Goal: Task Accomplishment & Management: Manage account settings

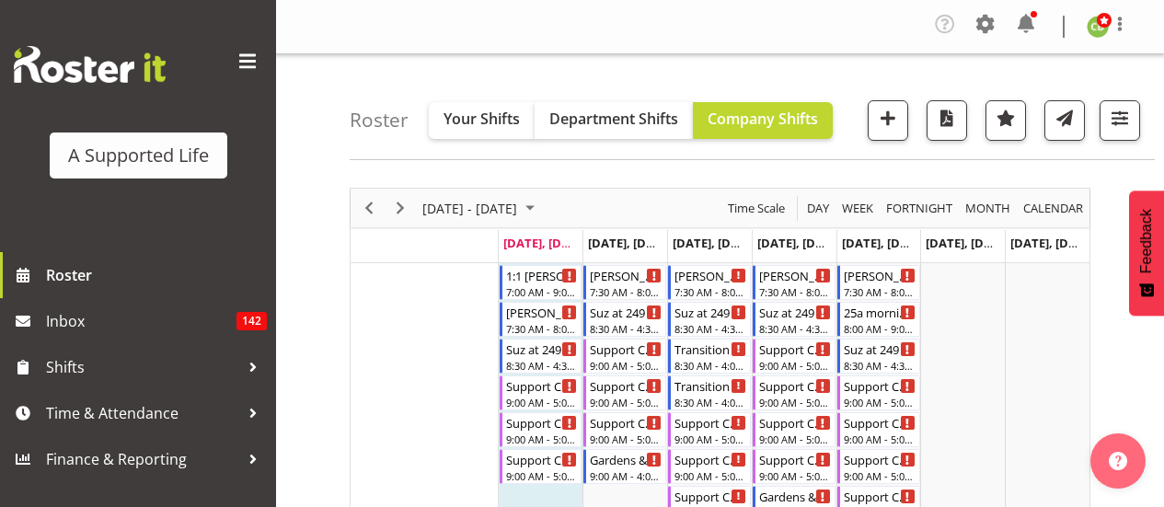
scroll to position [308, 0]
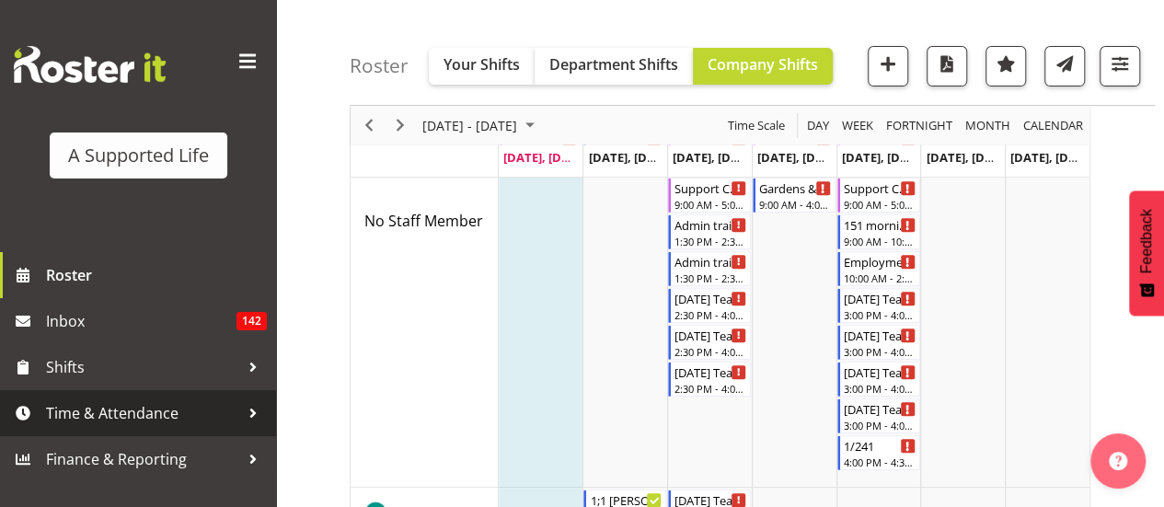
click at [129, 415] on span "Time & Attendance" at bounding box center [142, 413] width 193 height 28
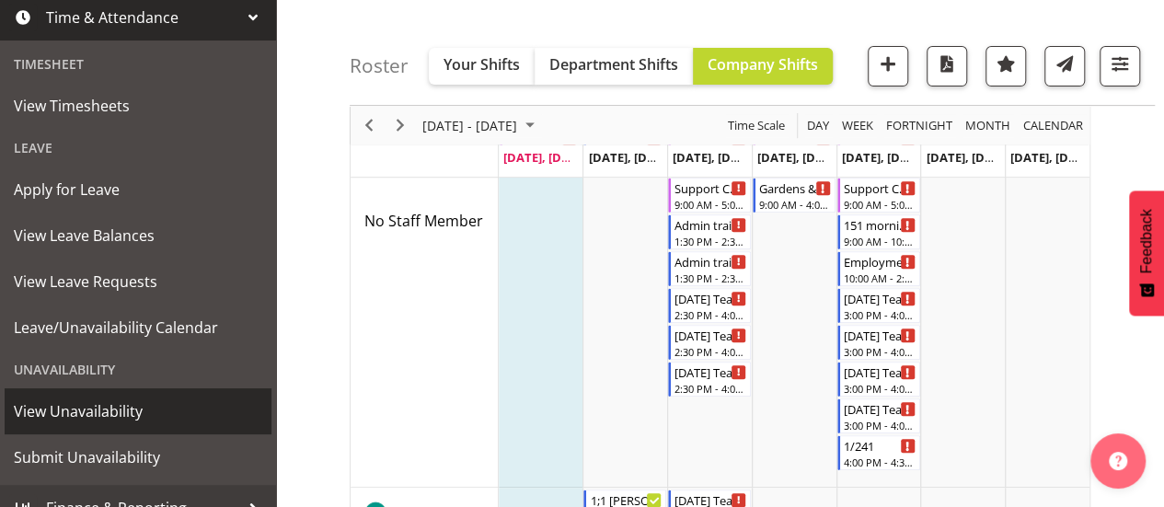
scroll to position [400, 0]
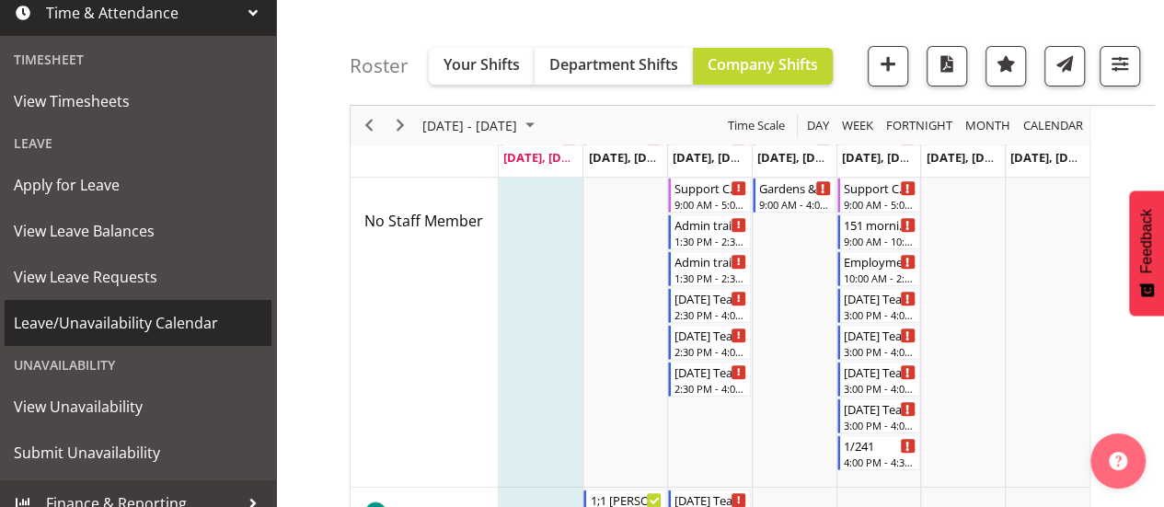
click at [140, 325] on span "Leave/Unavailability Calendar" at bounding box center [138, 323] width 248 height 28
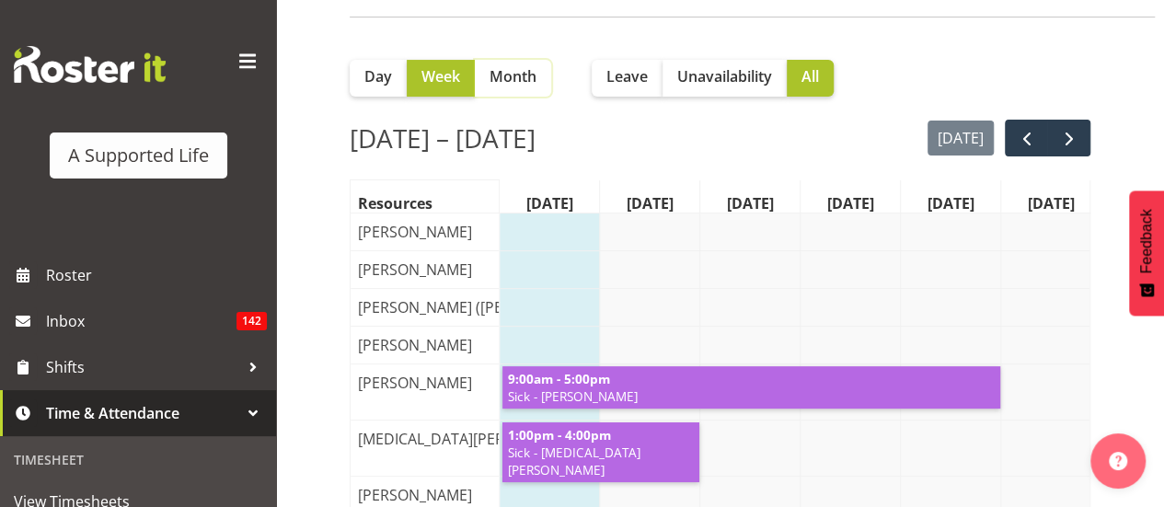
click at [512, 71] on span "Month" at bounding box center [512, 76] width 47 height 22
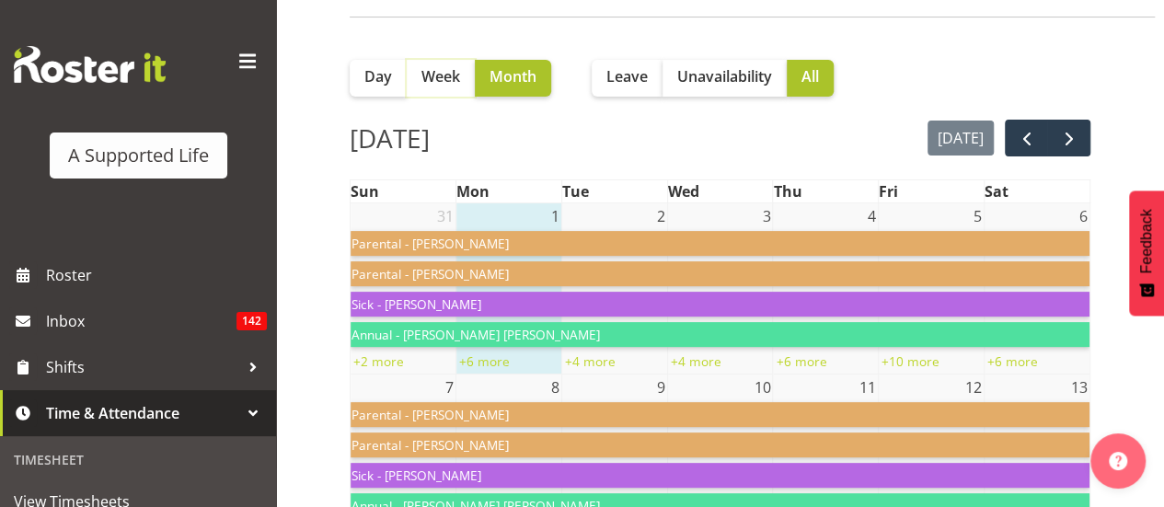
click at [438, 79] on span "Week" at bounding box center [440, 76] width 39 height 22
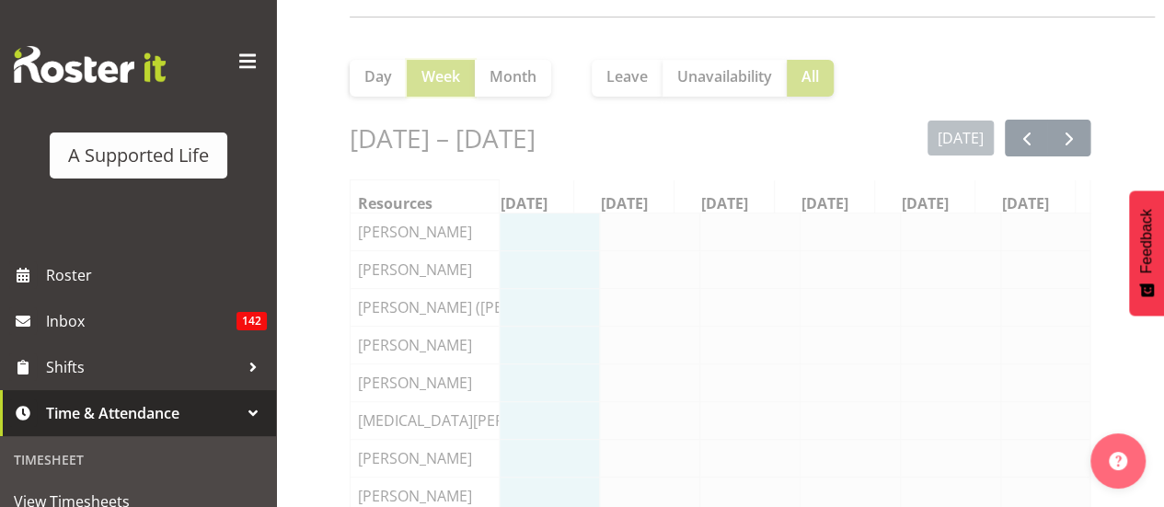
scroll to position [0, 26]
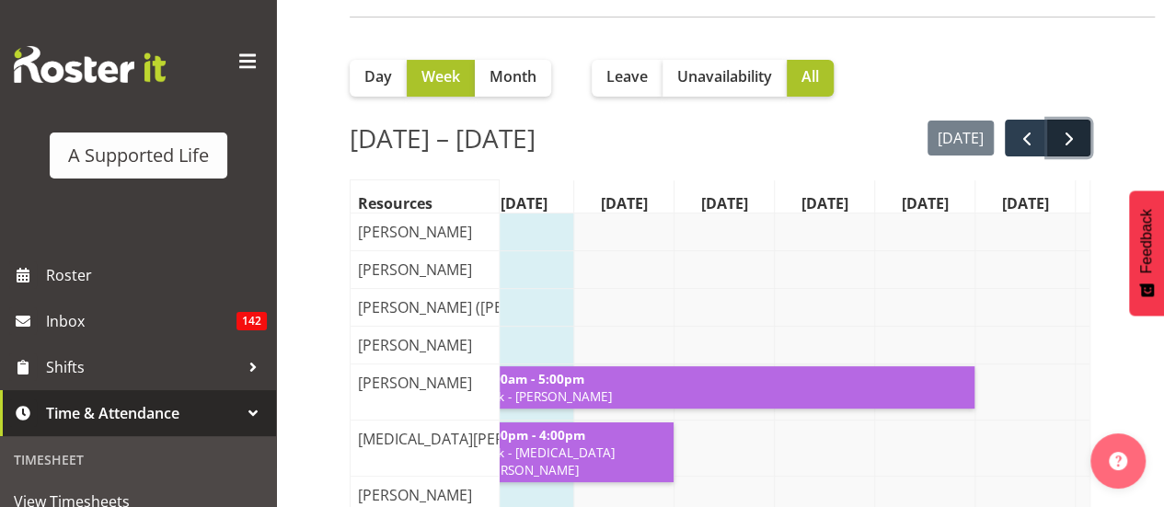
click at [1077, 136] on span "next" at bounding box center [1069, 139] width 22 height 22
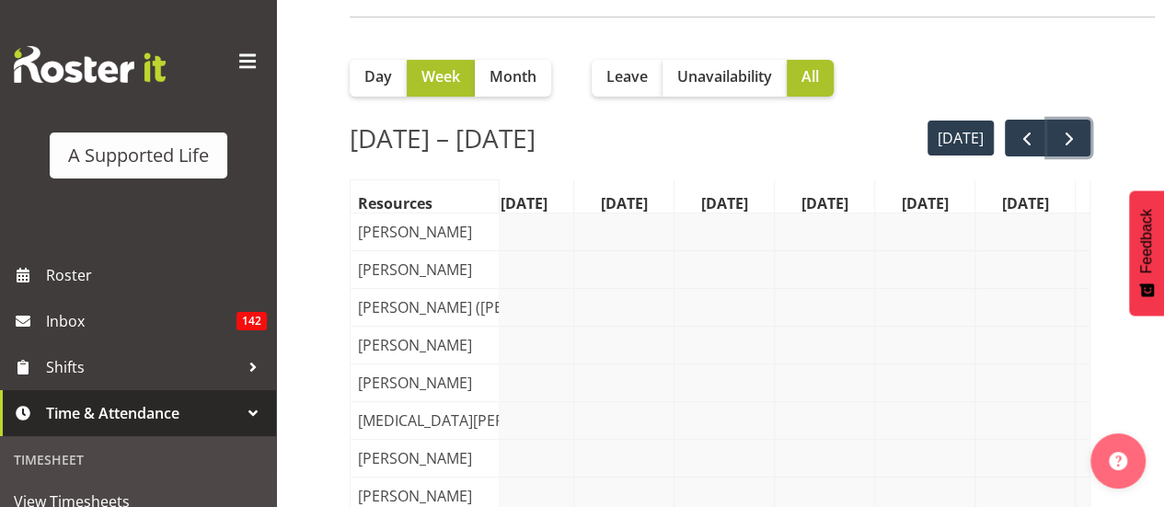
click at [1077, 136] on span "next" at bounding box center [1069, 139] width 22 height 22
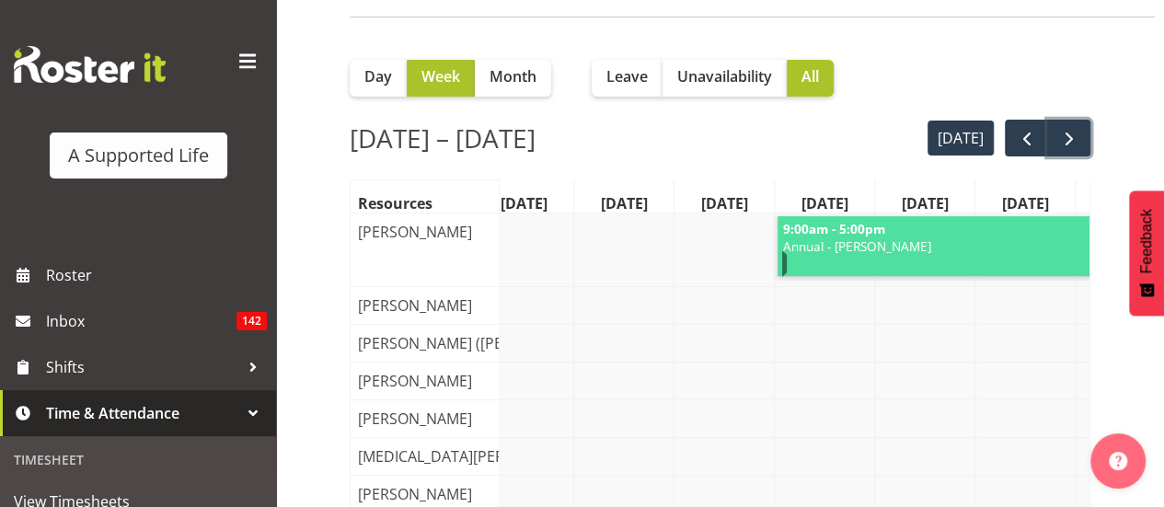
click at [1077, 136] on span "next" at bounding box center [1069, 139] width 22 height 22
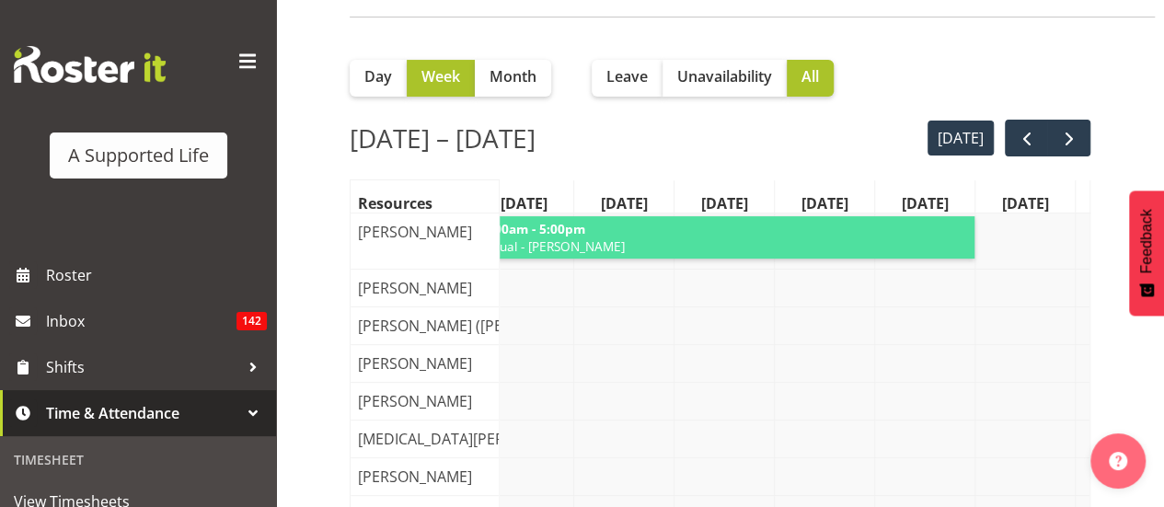
click at [1077, 136] on span "next" at bounding box center [1069, 139] width 22 height 22
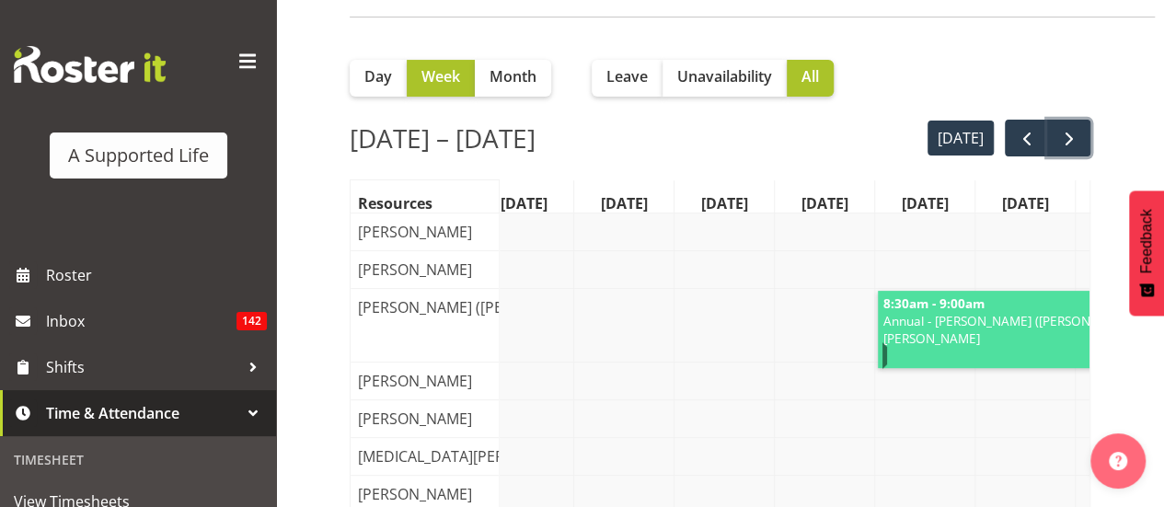
click at [1077, 136] on span "next" at bounding box center [1069, 139] width 22 height 22
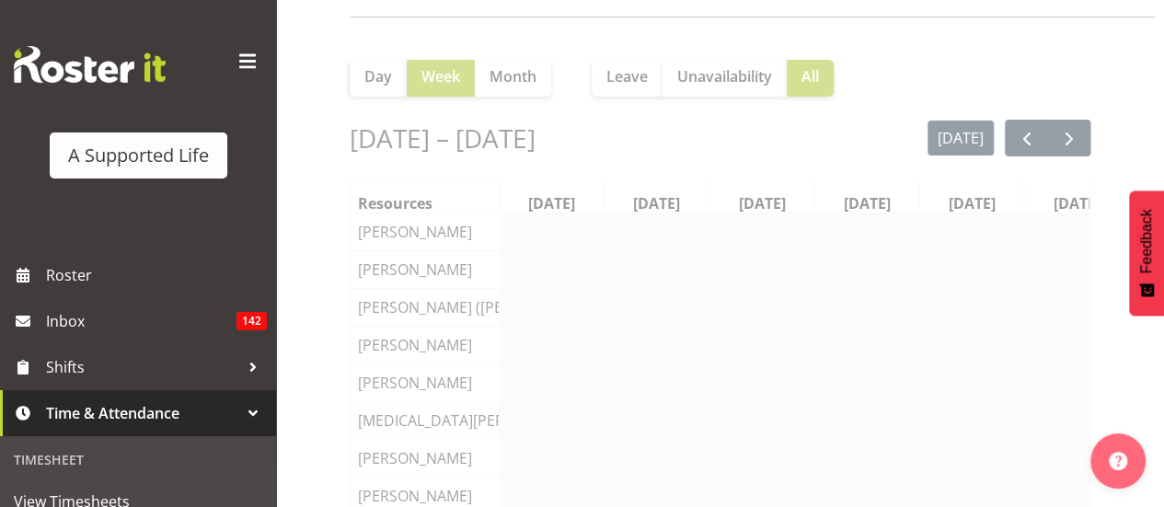
scroll to position [0, 27]
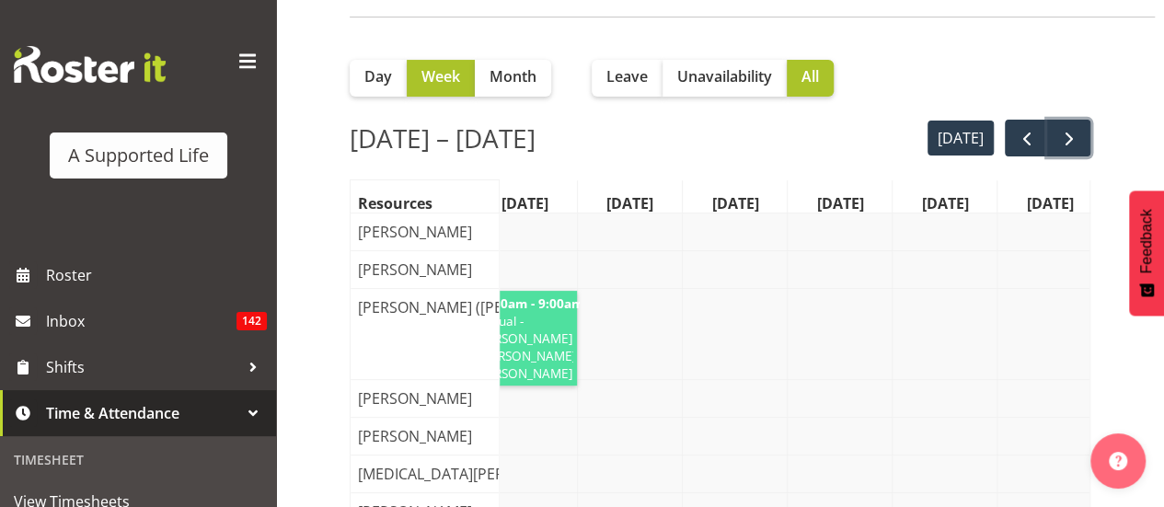
click at [1077, 136] on span "next" at bounding box center [1069, 139] width 22 height 22
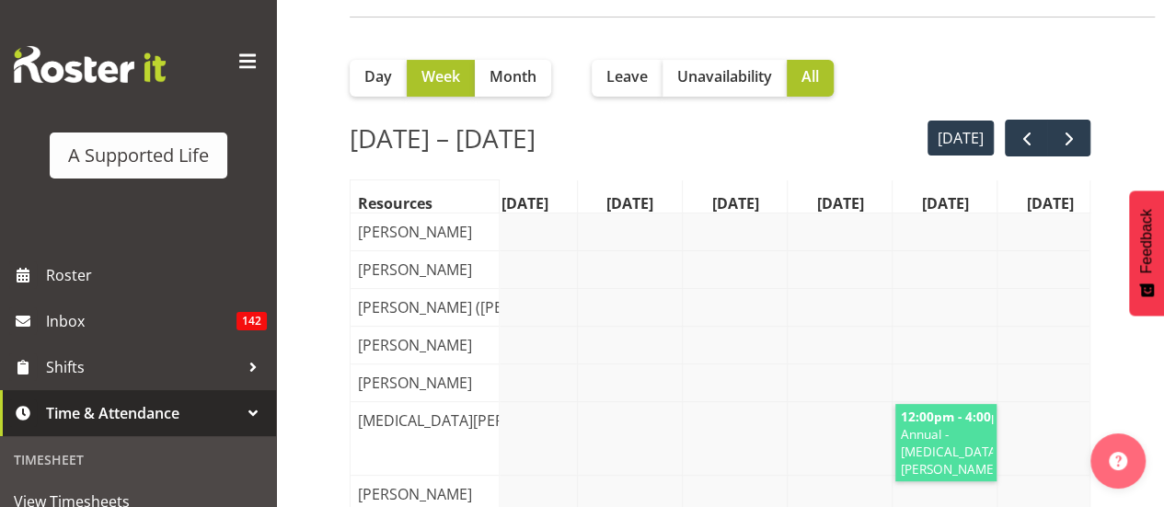
click at [1077, 136] on span "next" at bounding box center [1069, 139] width 22 height 22
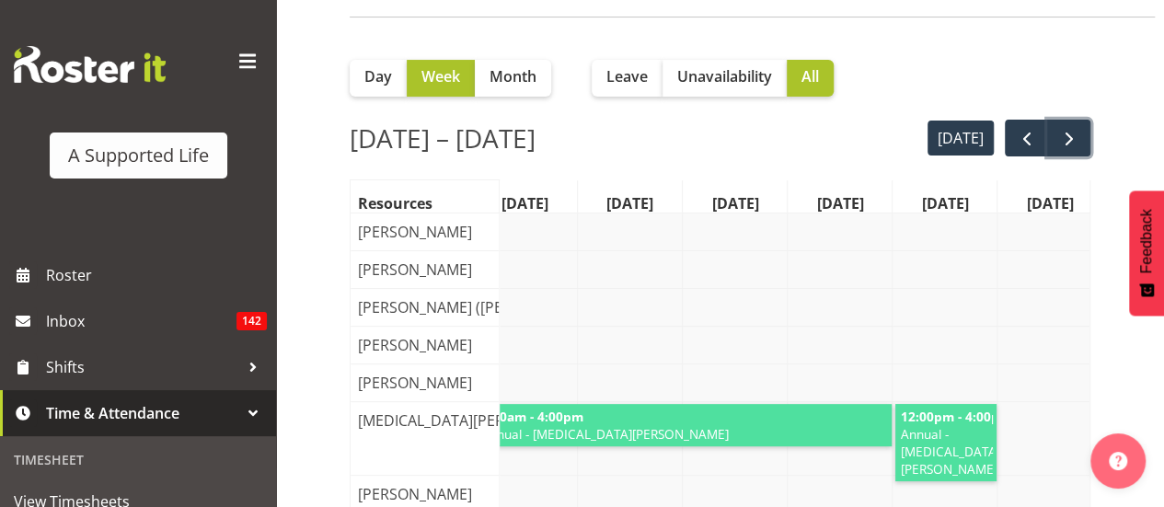
click at [1077, 136] on span "next" at bounding box center [1069, 139] width 22 height 22
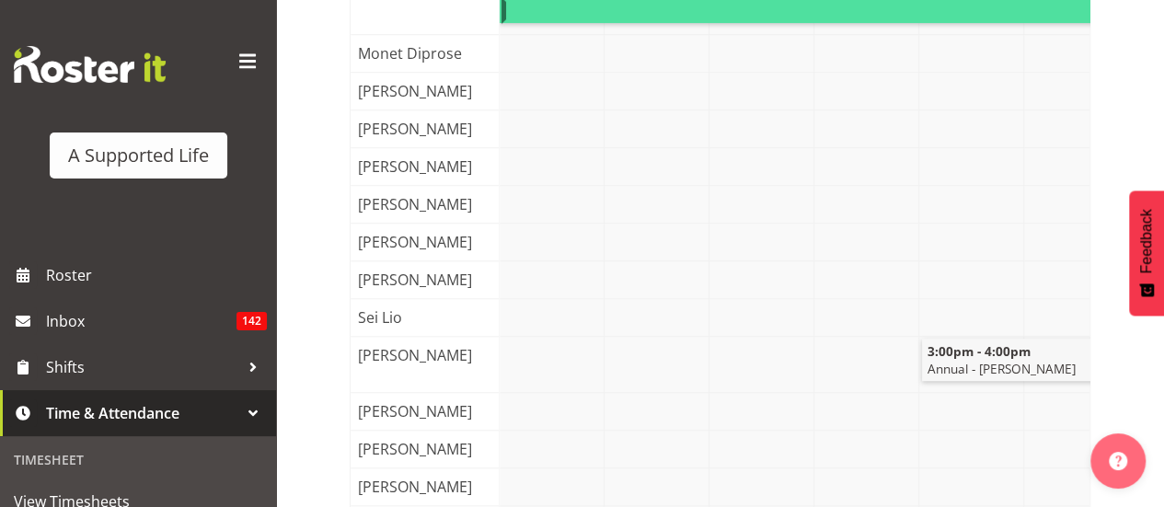
scroll to position [0, 0]
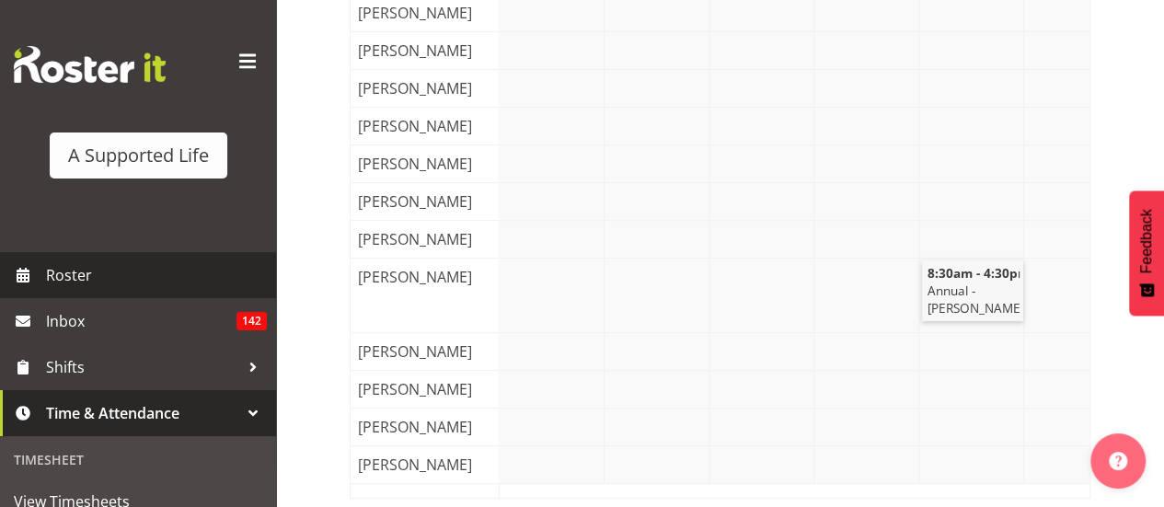
click at [98, 274] on span "Roster" at bounding box center [156, 275] width 221 height 28
